Goal: Book appointment/travel/reservation

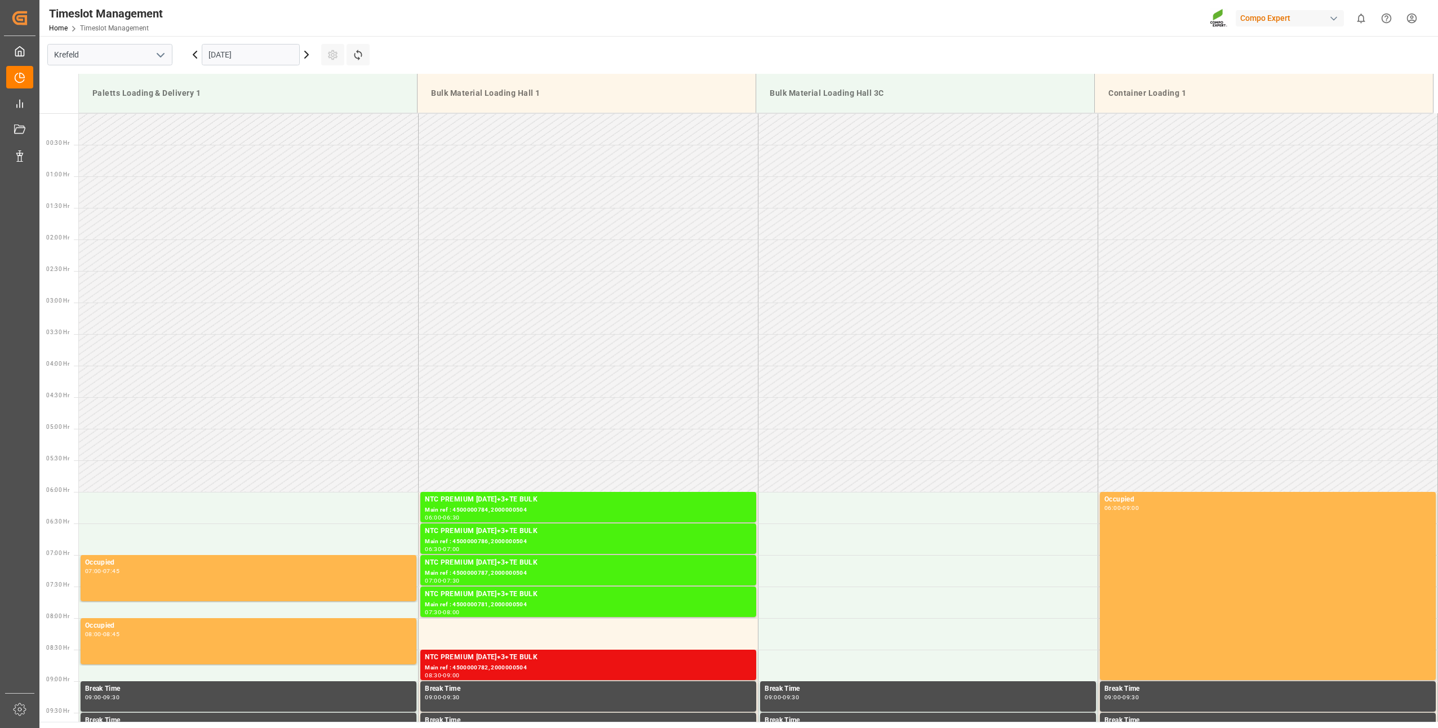
scroll to position [813, 0]
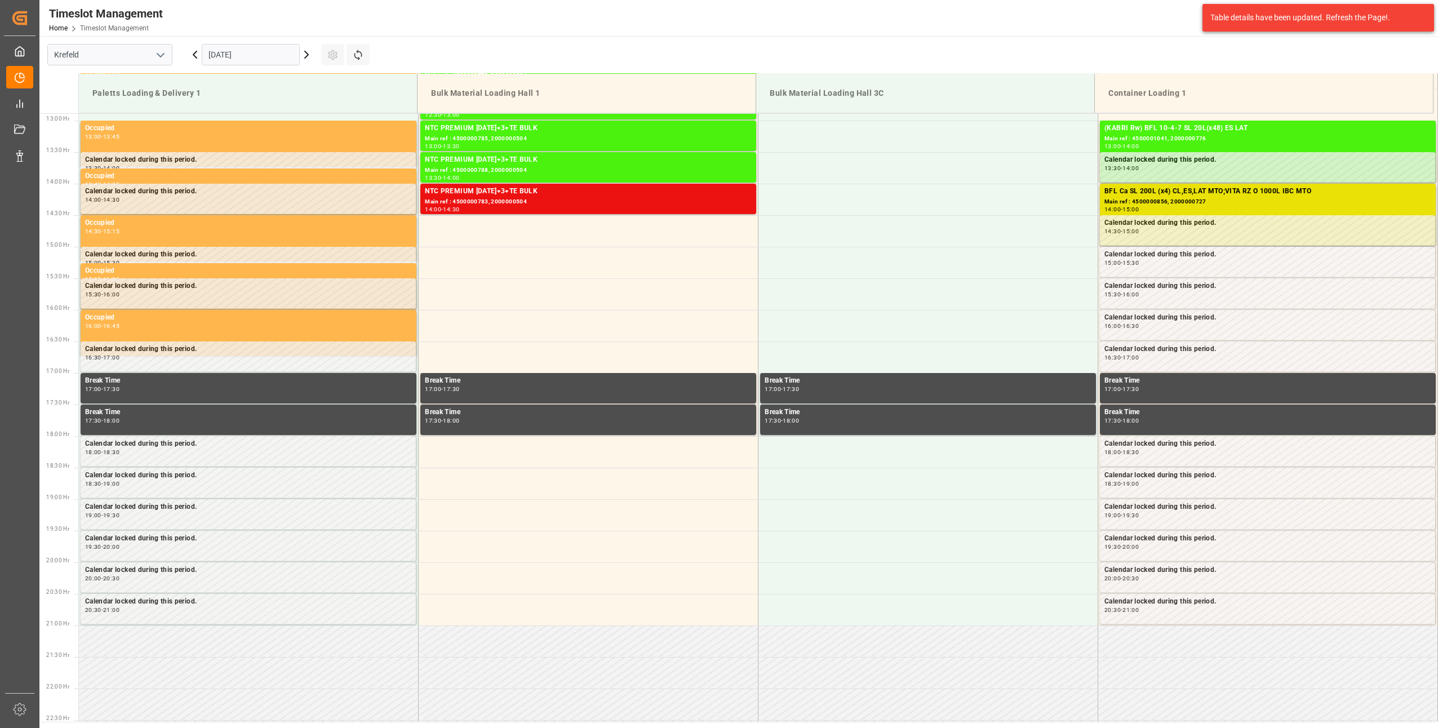
click at [215, 48] on input "[DATE]" at bounding box center [251, 54] width 98 height 21
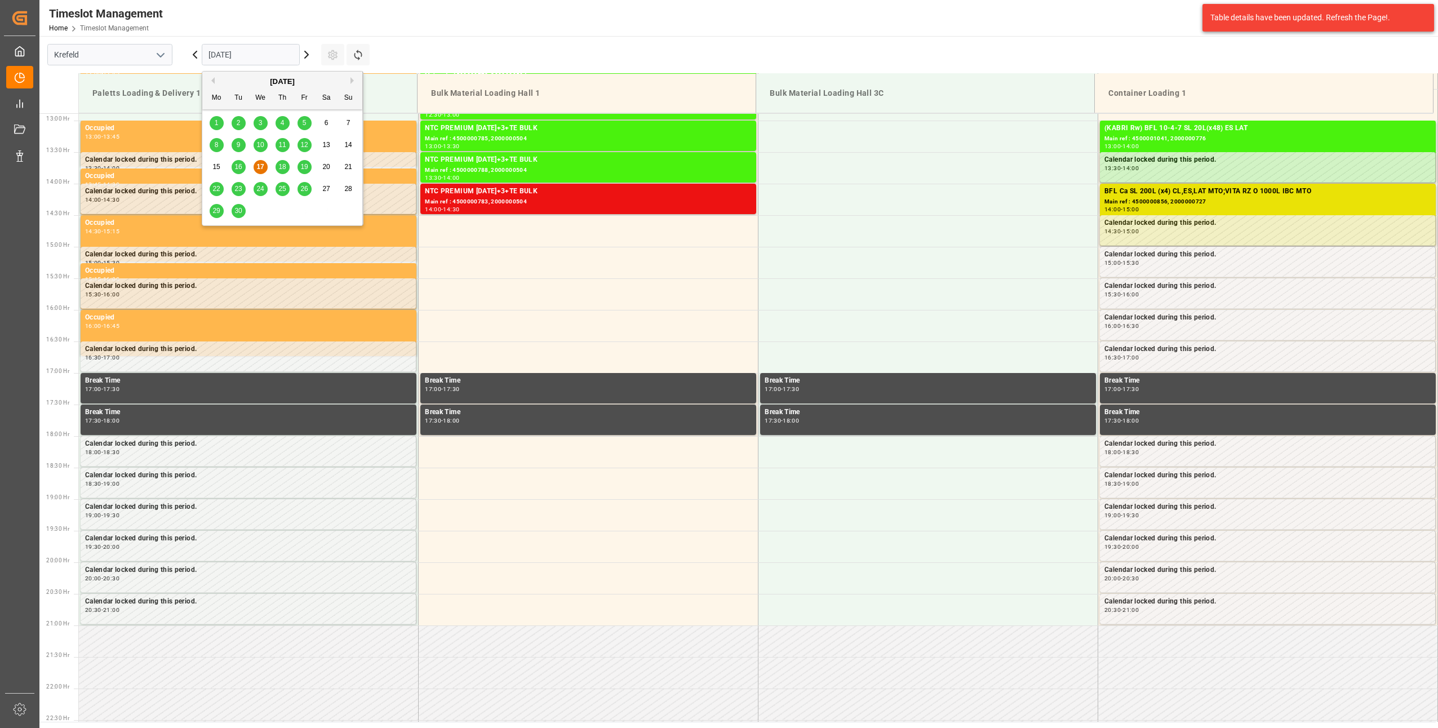
click at [301, 192] on span "26" at bounding box center [303, 189] width 7 height 8
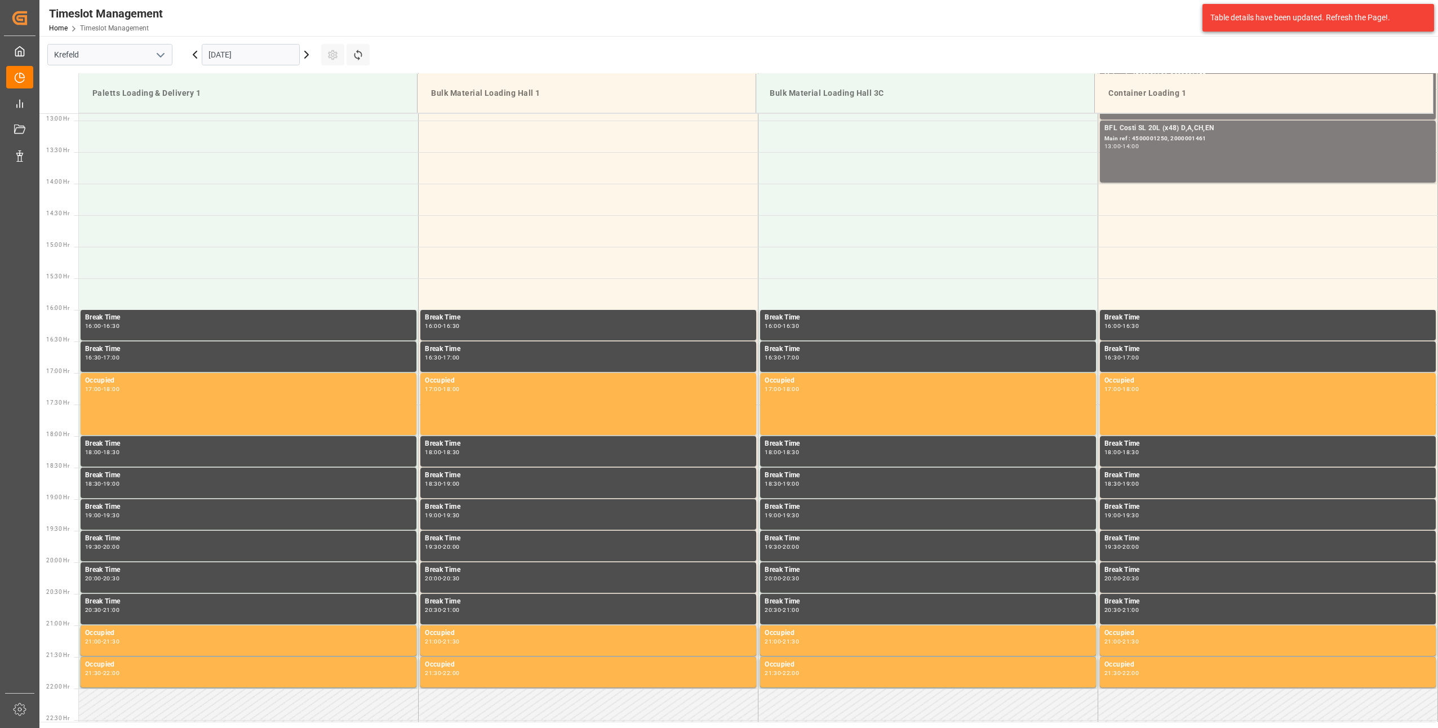
click at [216, 54] on input "[DATE]" at bounding box center [251, 54] width 98 height 21
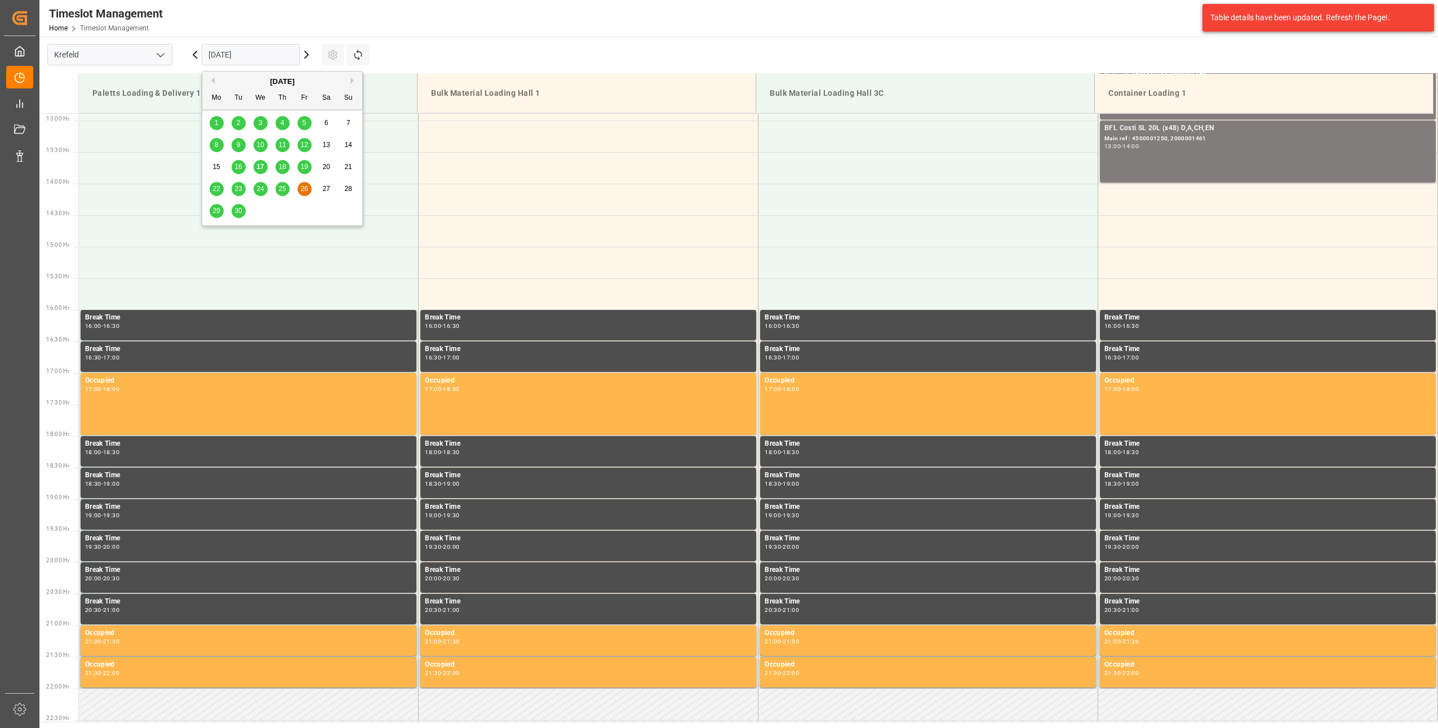
click at [213, 216] on div "29" at bounding box center [217, 212] width 14 height 14
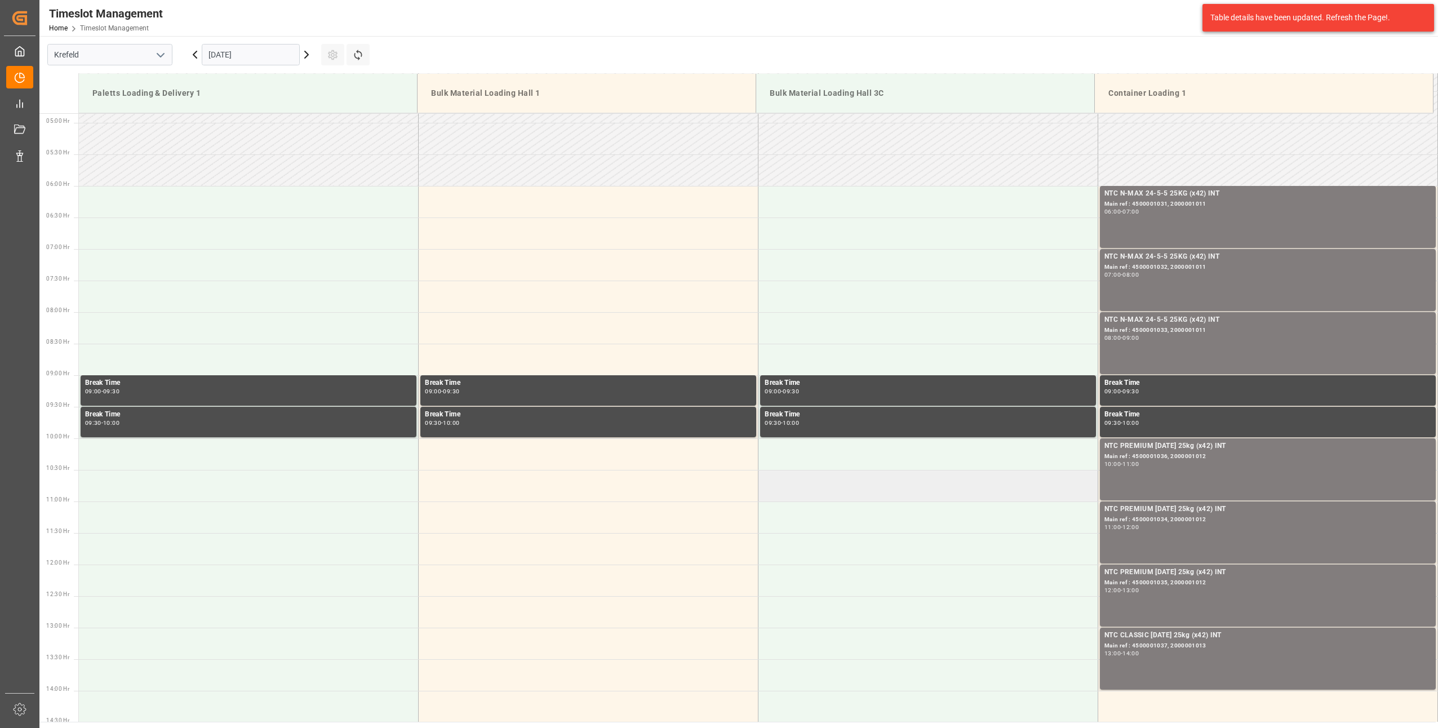
scroll to position [531, 0]
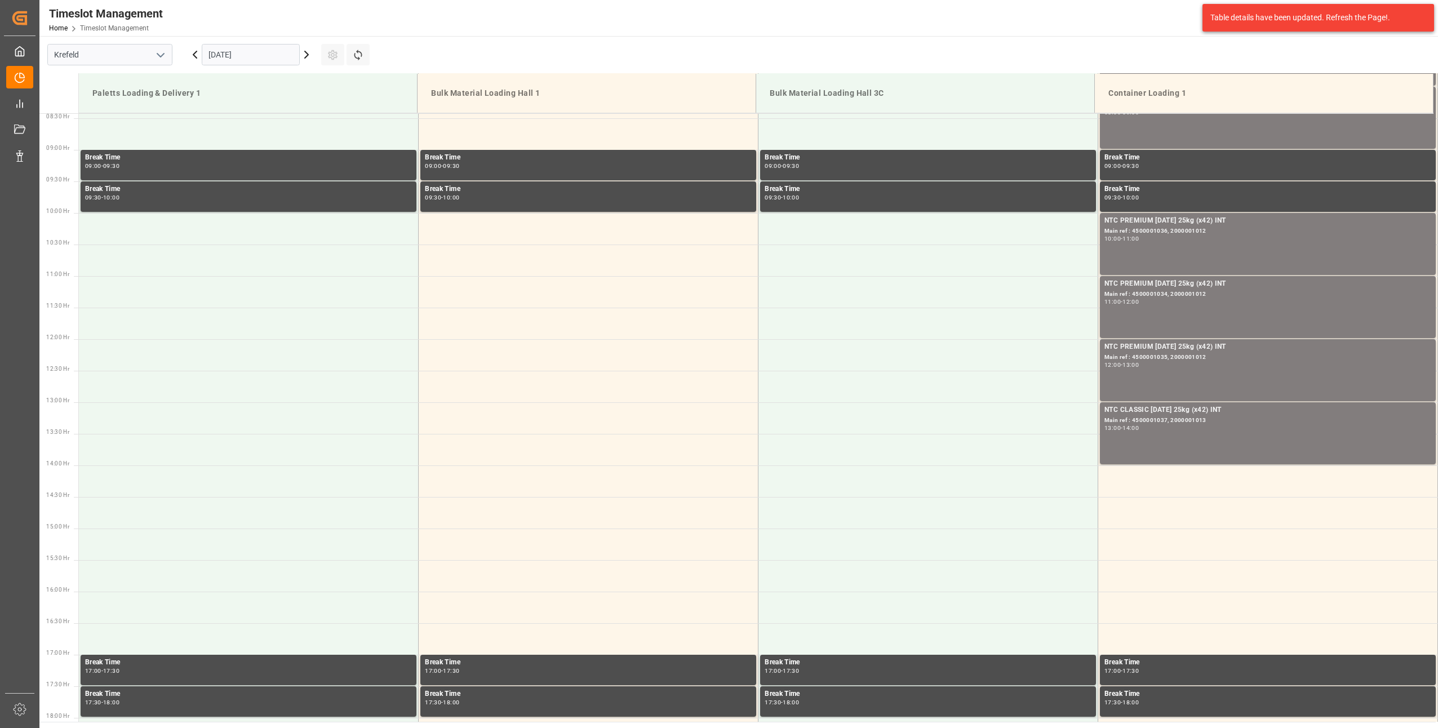
click at [188, 52] on div "[DATE]" at bounding box center [250, 54] width 141 height 37
click at [213, 56] on input "[DATE]" at bounding box center [251, 54] width 98 height 21
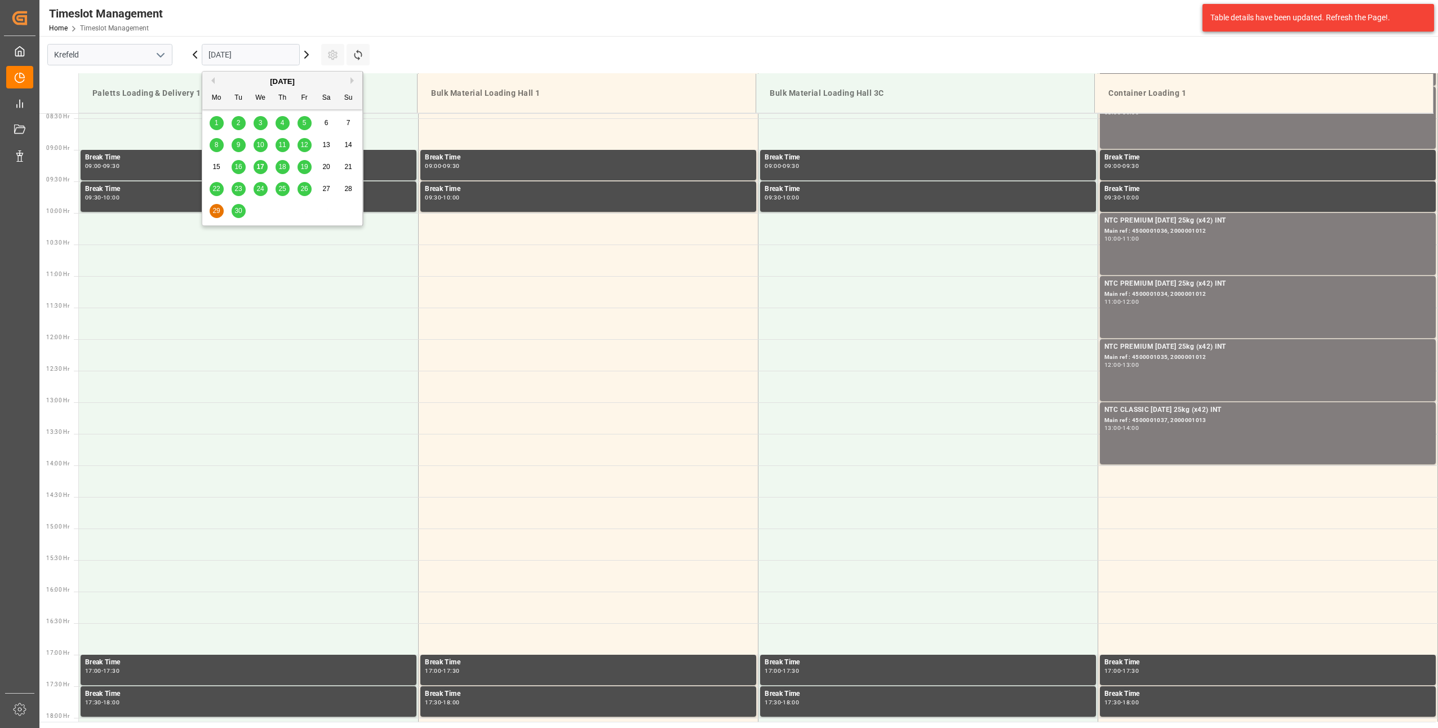
click at [239, 208] on span "30" at bounding box center [237, 211] width 7 height 8
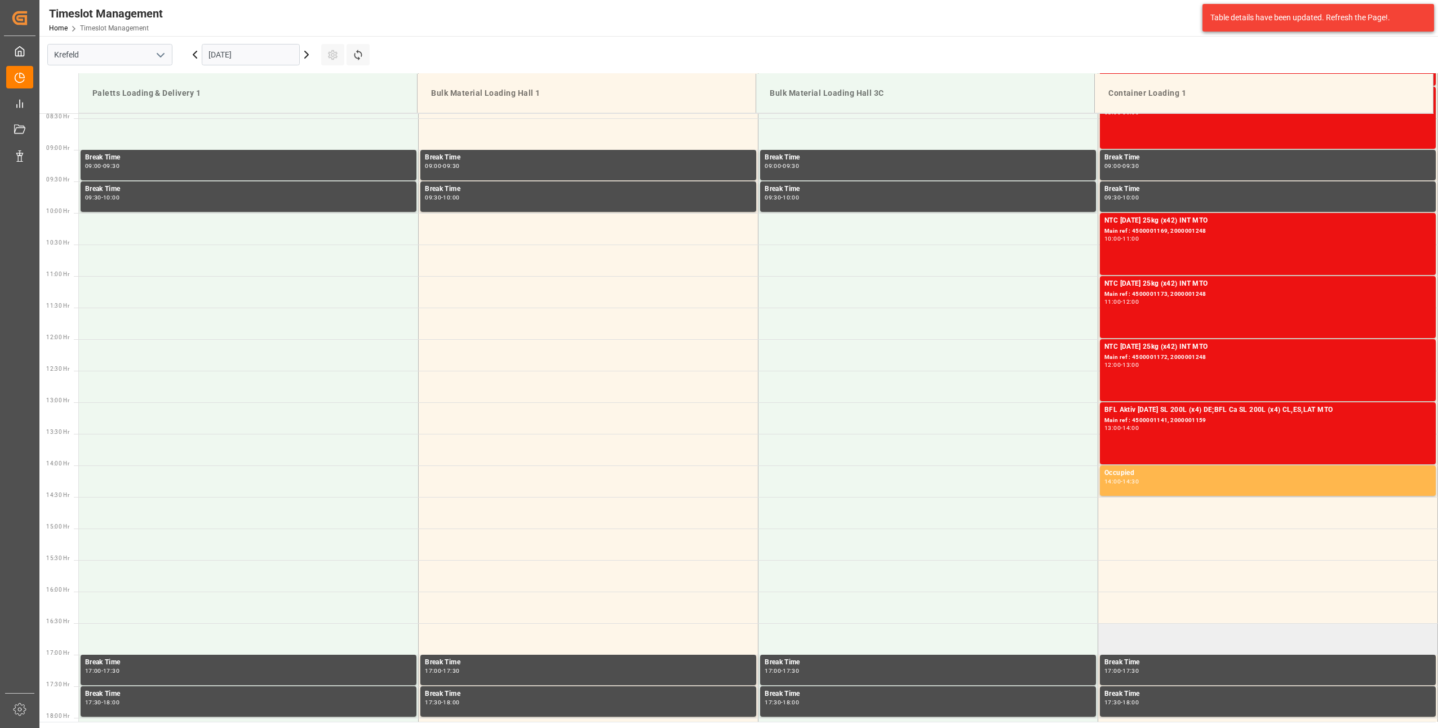
scroll to position [475, 0]
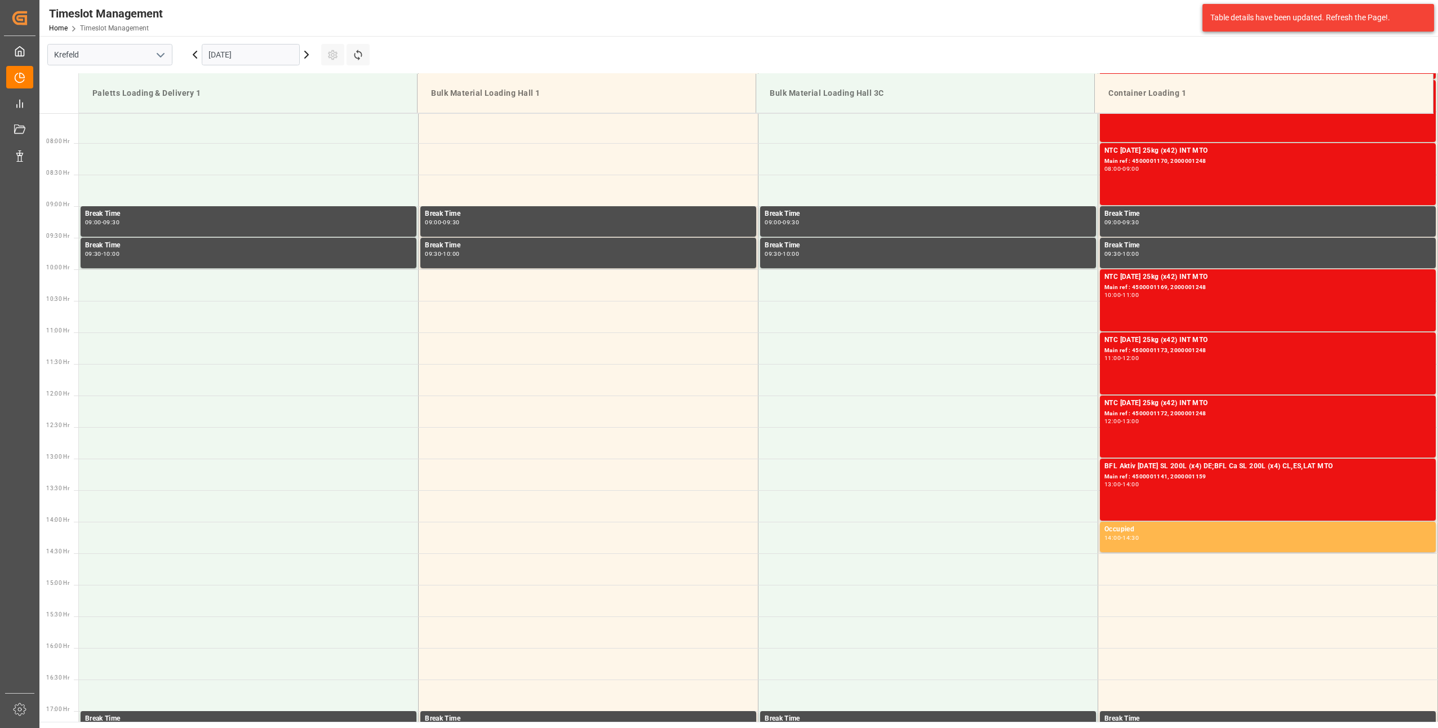
click at [303, 57] on icon at bounding box center [307, 55] width 14 height 14
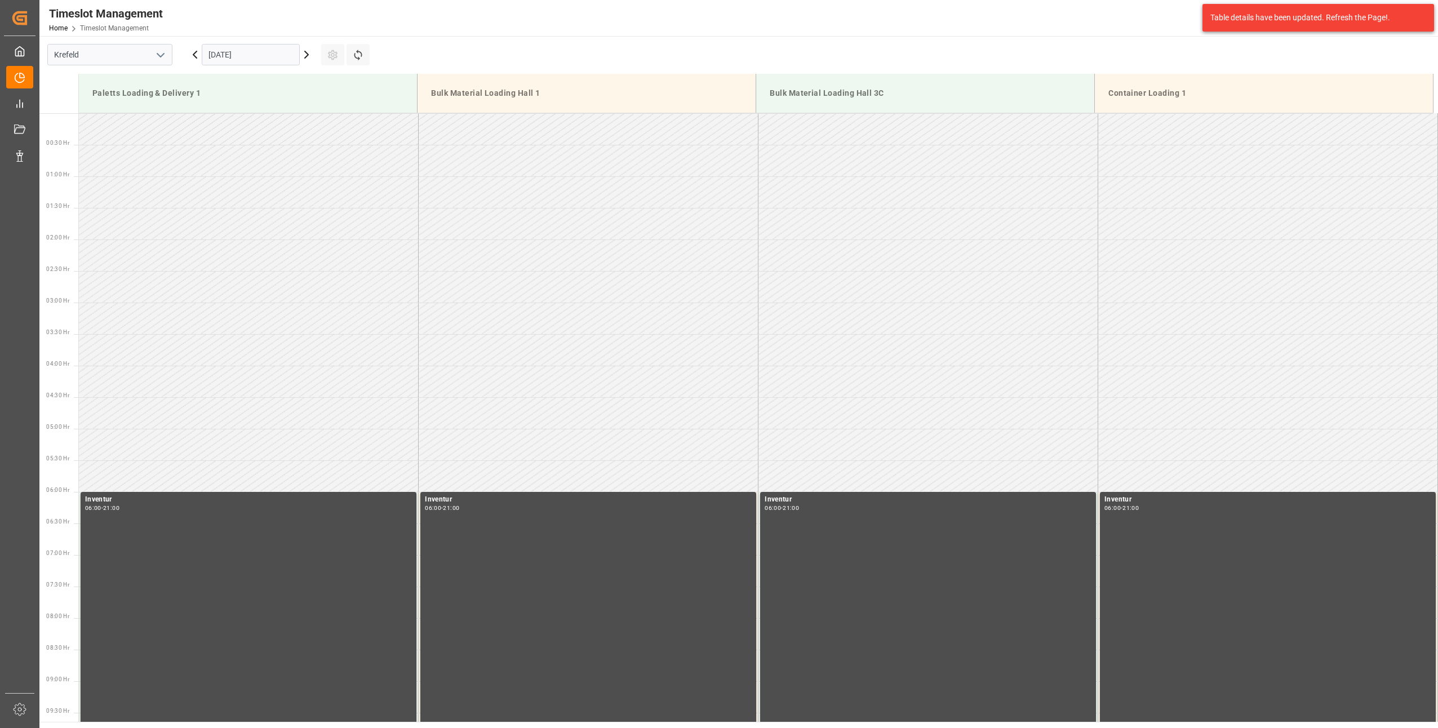
scroll to position [813, 0]
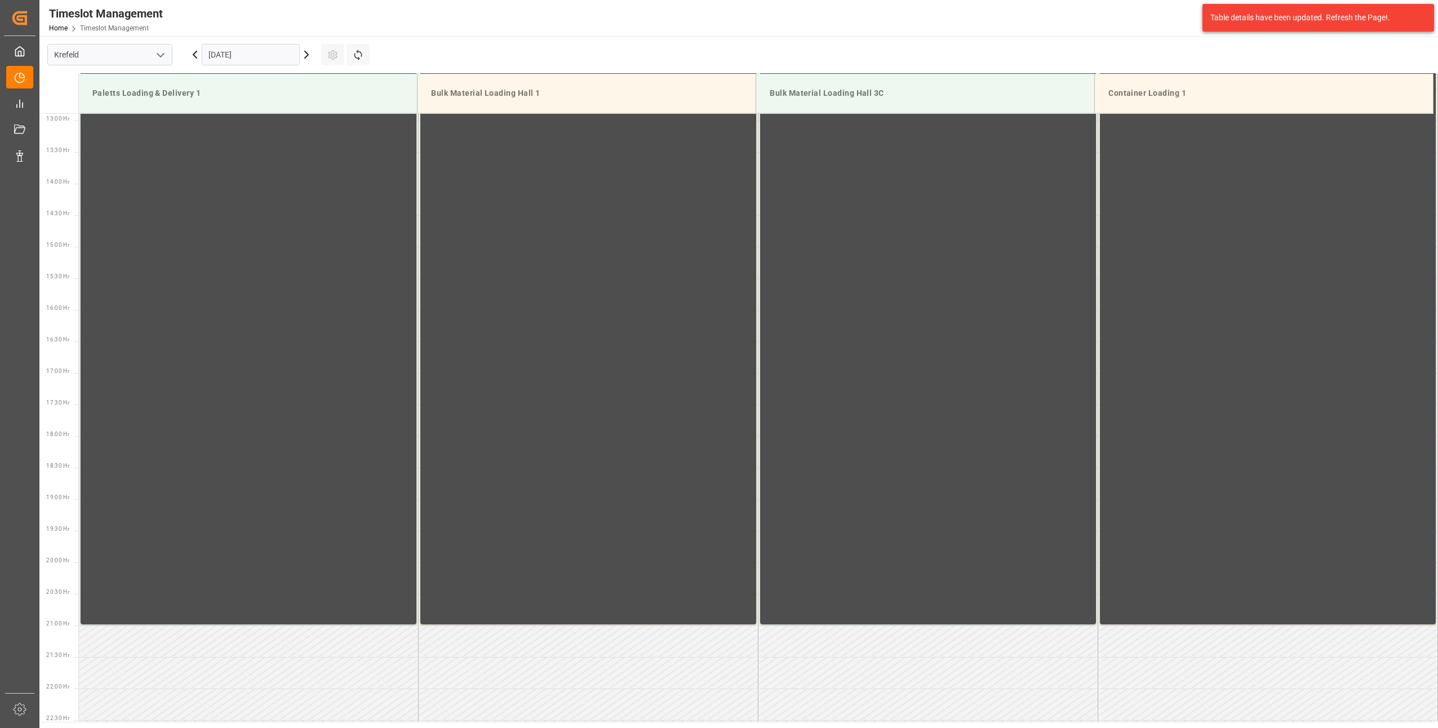
click at [309, 56] on icon at bounding box center [307, 55] width 14 height 14
click at [309, 55] on icon at bounding box center [307, 55] width 14 height 14
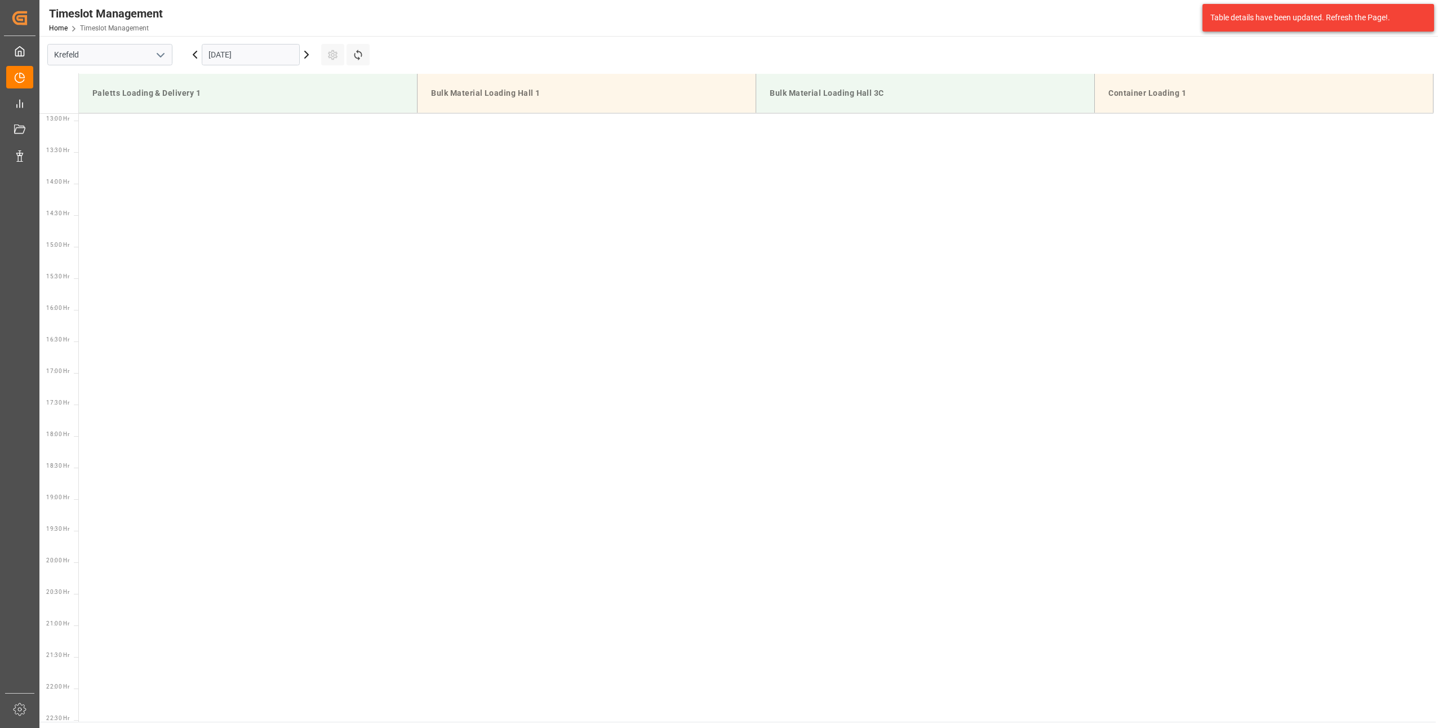
click at [309, 55] on icon at bounding box center [307, 55] width 14 height 14
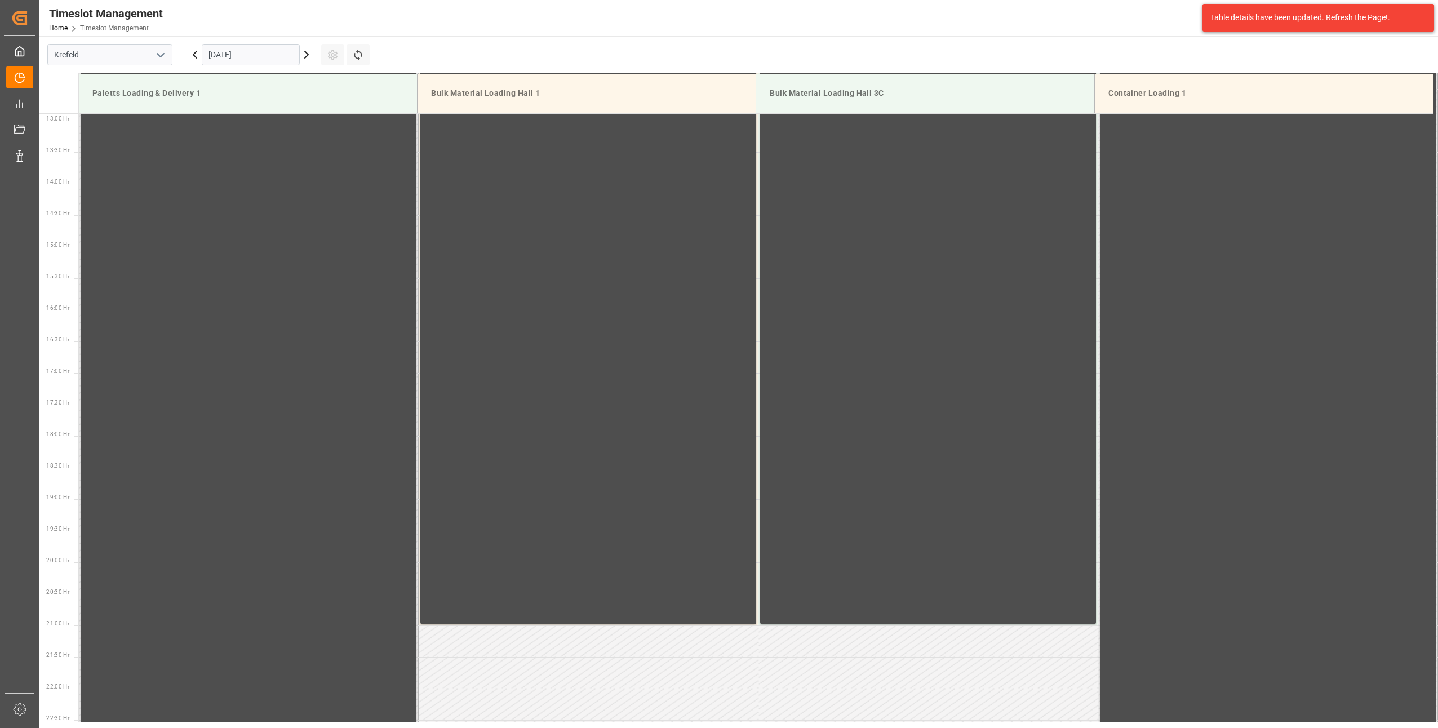
click at [309, 55] on icon at bounding box center [307, 55] width 14 height 14
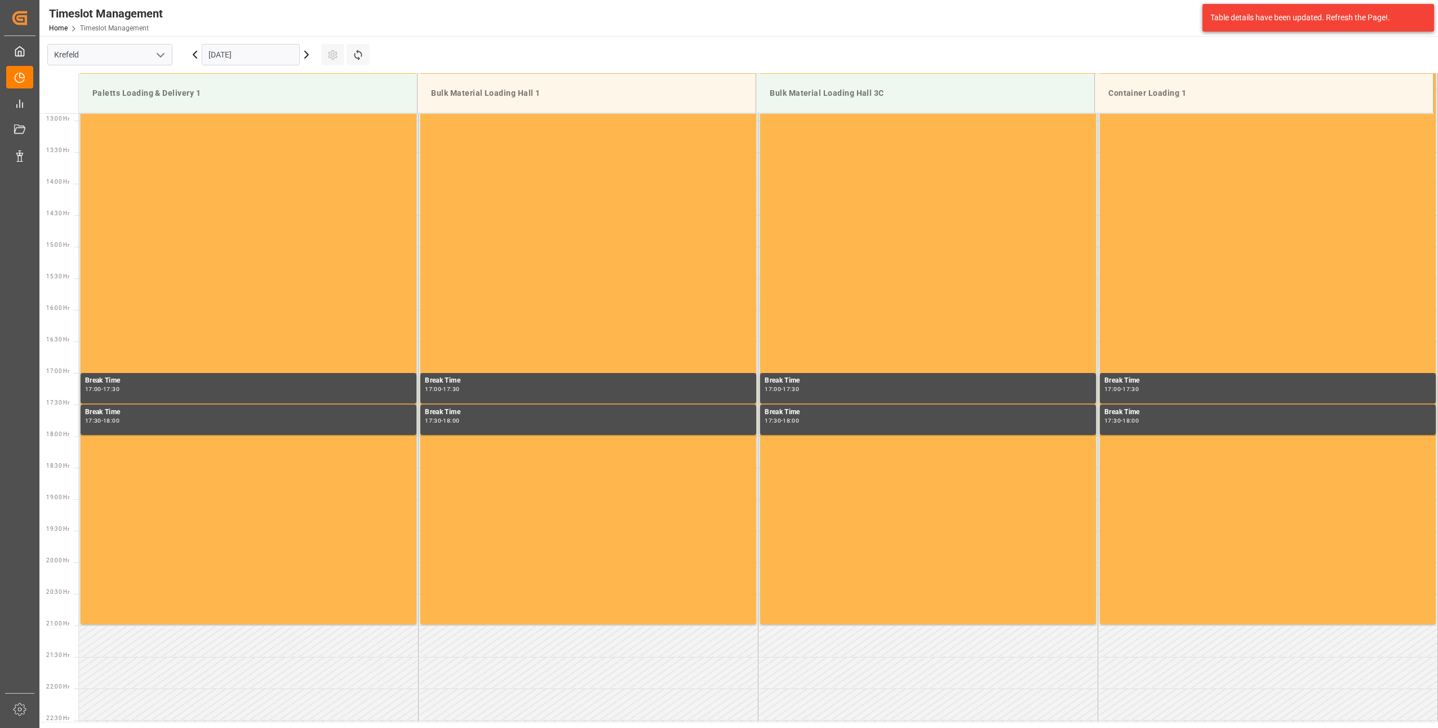
click at [309, 55] on icon at bounding box center [307, 55] width 14 height 14
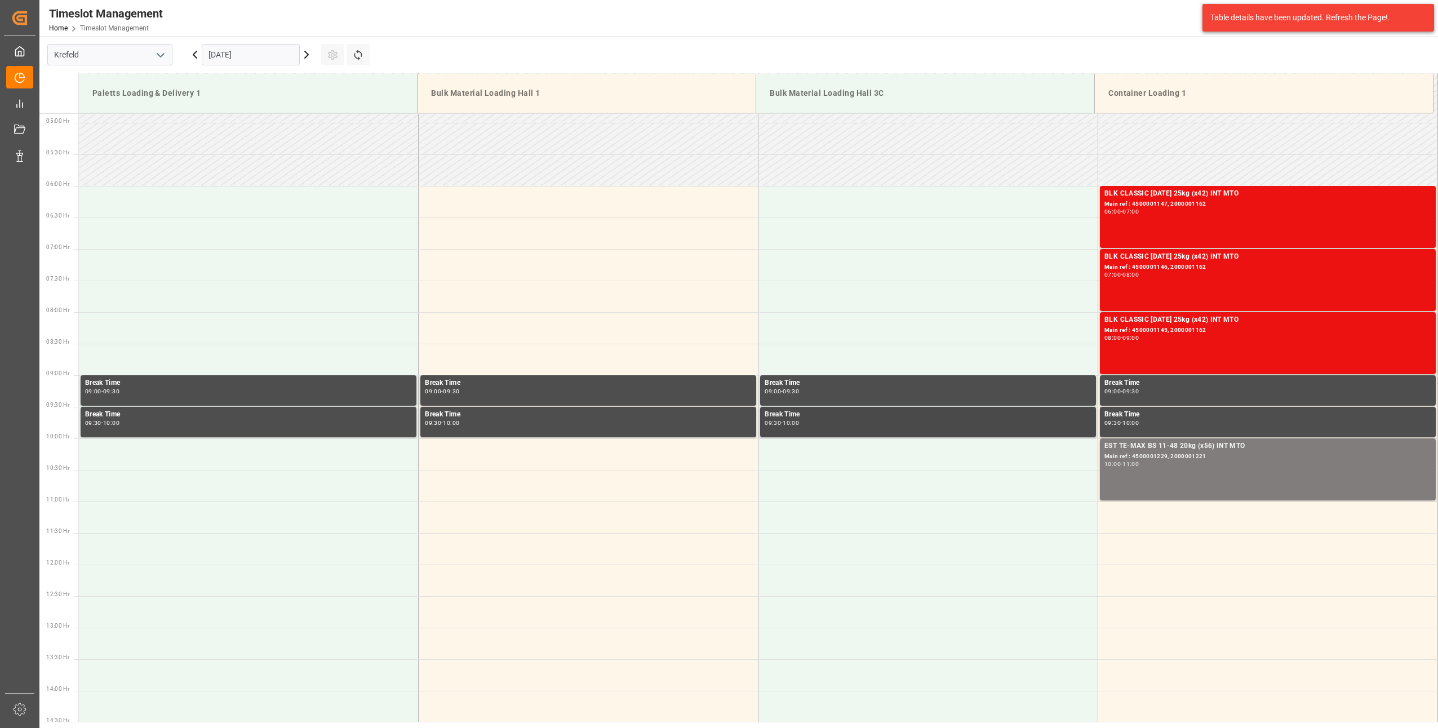
scroll to position [250, 0]
